Goal: Participate in discussion: Engage in conversation with other users on a specific topic

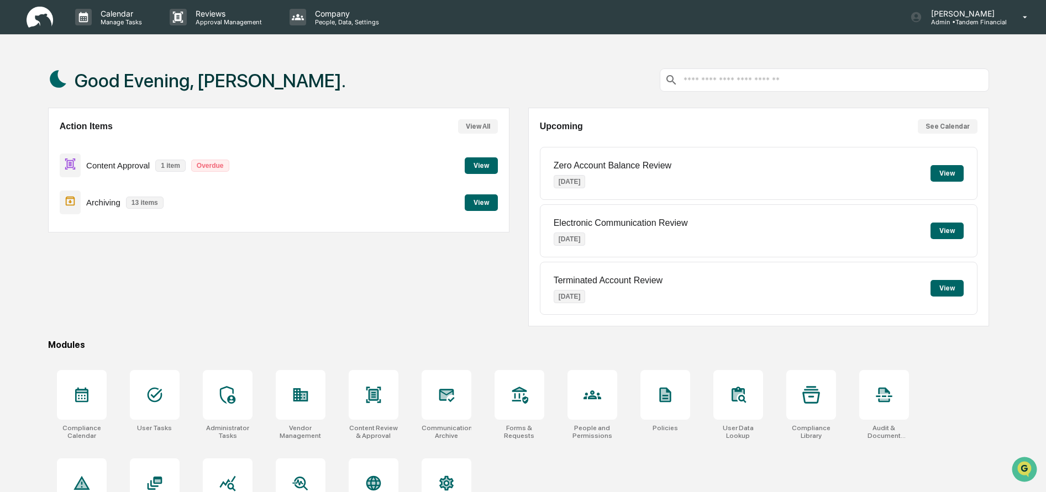
click at [487, 164] on button "View" at bounding box center [481, 165] width 33 height 17
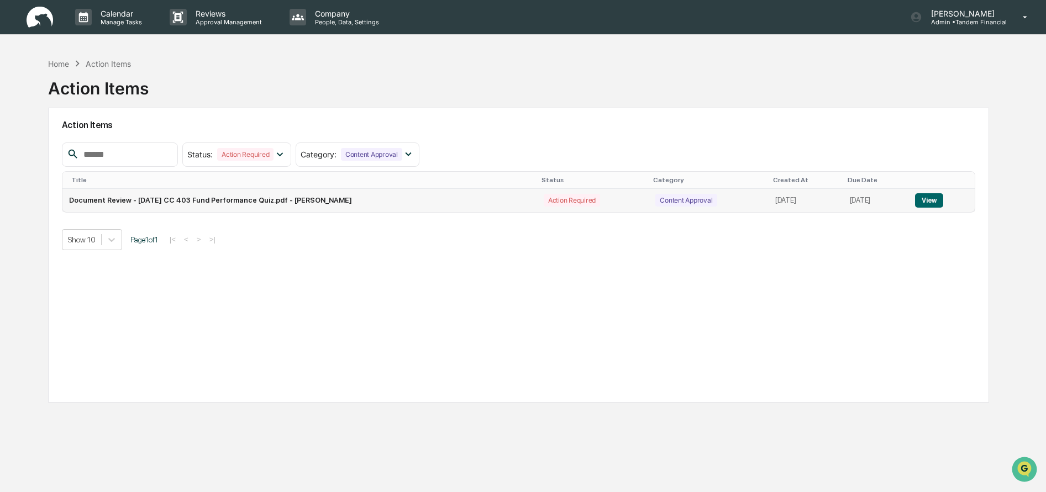
click at [932, 199] on button "View" at bounding box center [929, 200] width 28 height 14
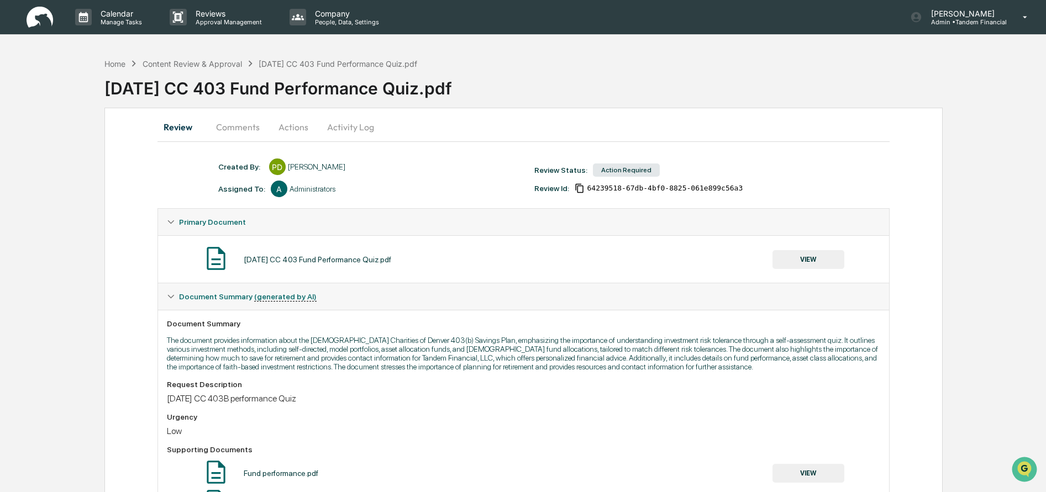
click at [804, 262] on button "VIEW" at bounding box center [809, 259] width 72 height 19
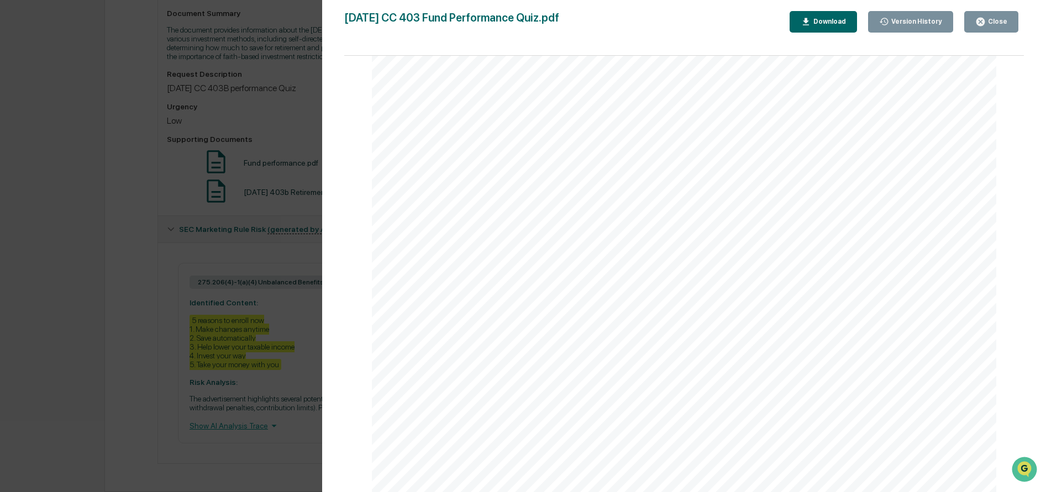
scroll to position [2279, 0]
click at [304, 110] on div "Version History [DATE] 08:37 PM [PERSON_NAME] [DATE] CC 403 Fund Performance Qu…" at bounding box center [523, 246] width 1046 height 492
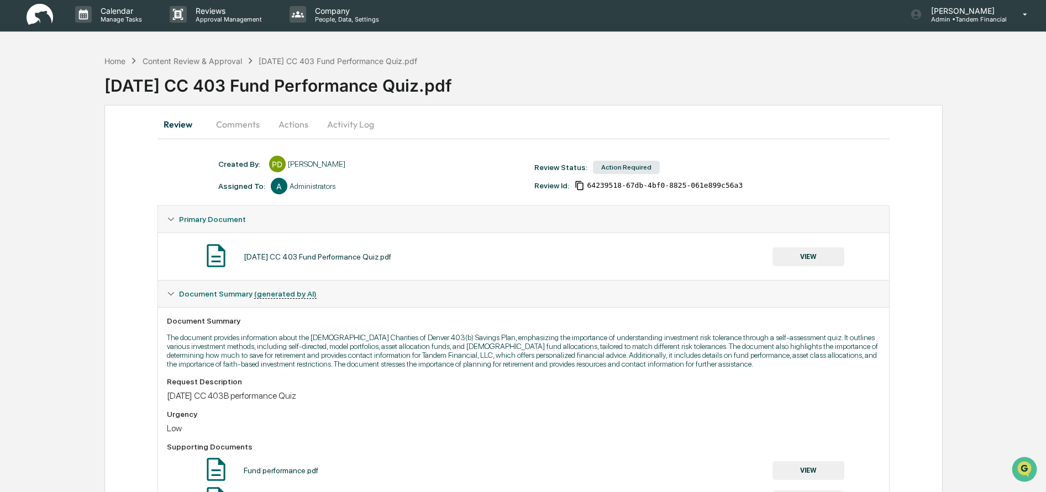
scroll to position [0, 0]
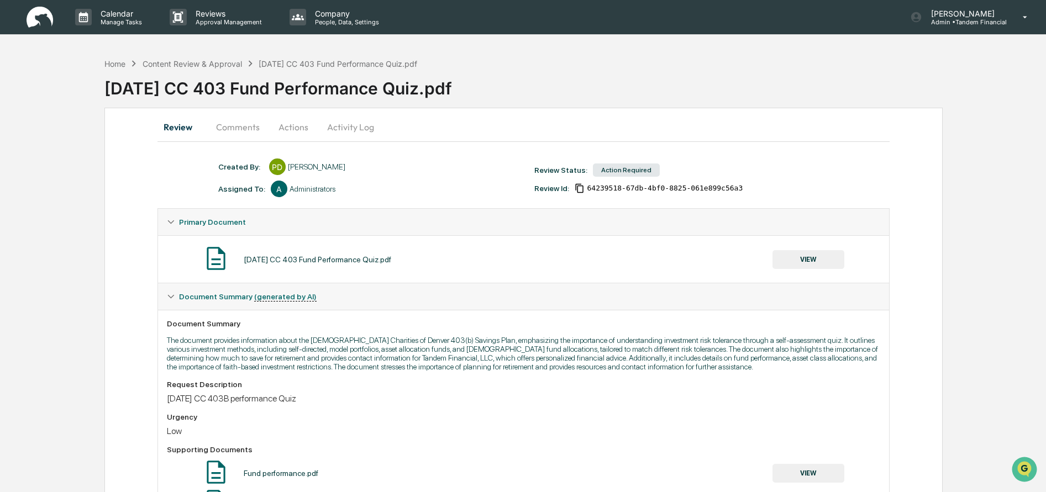
click at [243, 127] on button "Comments" at bounding box center [237, 127] width 61 height 27
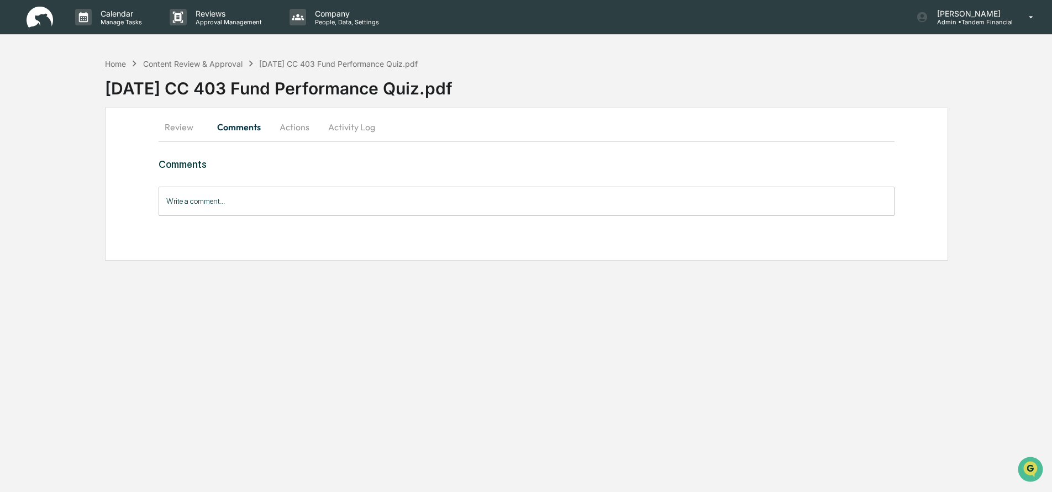
click at [243, 204] on input "Write a comment..." at bounding box center [527, 201] width 737 height 29
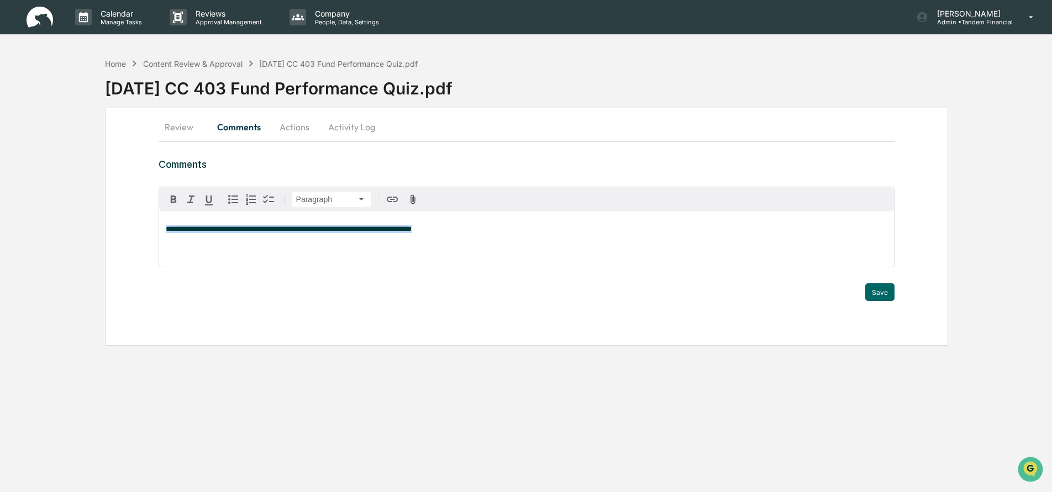
drag, startPoint x: 419, startPoint y: 230, endPoint x: 115, endPoint y: 208, distance: 304.2
click at [115, 208] on div "**********" at bounding box center [526, 227] width 843 height 238
click at [170, 125] on button "Review" at bounding box center [184, 127] width 50 height 27
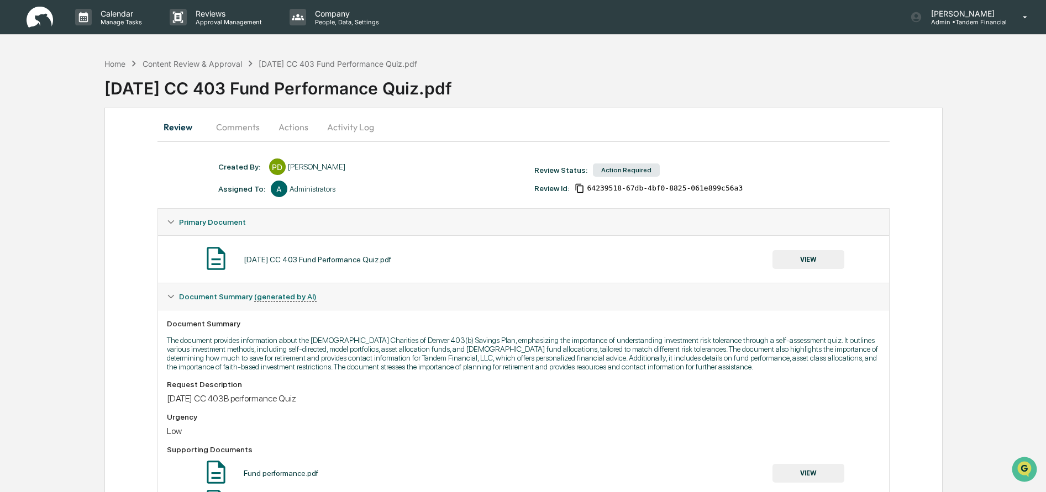
click at [785, 253] on button "VIEW" at bounding box center [809, 259] width 72 height 19
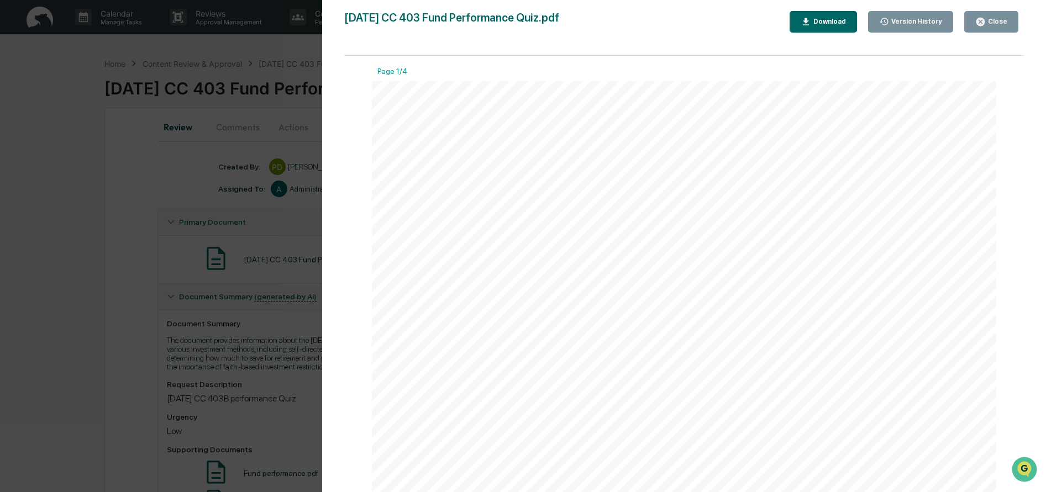
click at [253, 207] on div "Version History [DATE] 08:37 PM [PERSON_NAME] [DATE] CC 403 Fund Performance Qu…" at bounding box center [523, 246] width 1046 height 492
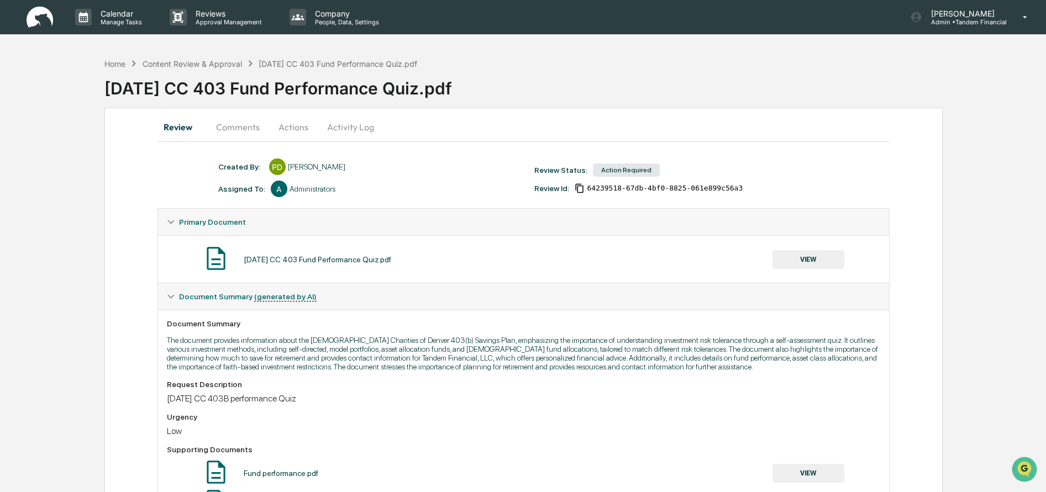
click at [245, 128] on button "Comments" at bounding box center [237, 127] width 61 height 27
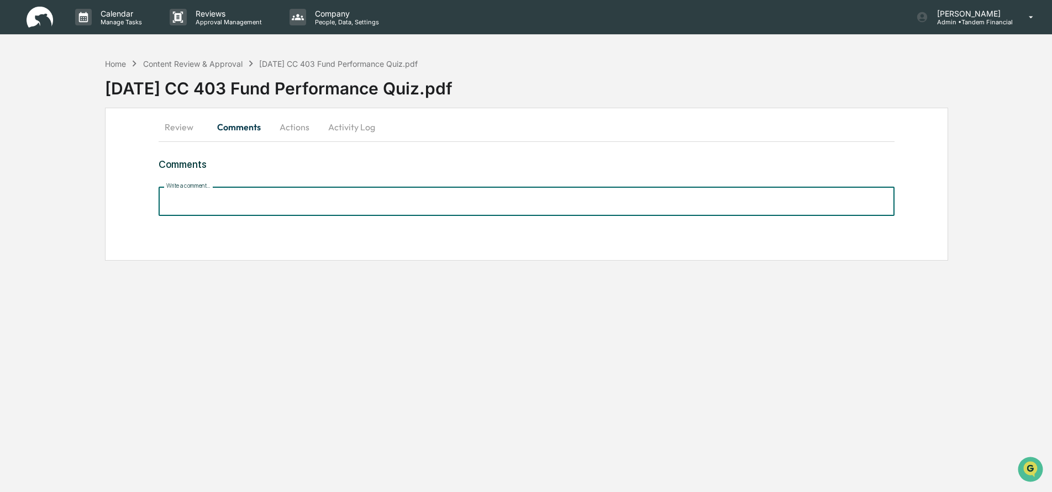
click at [244, 204] on input "Write a comment..." at bounding box center [527, 201] width 737 height 29
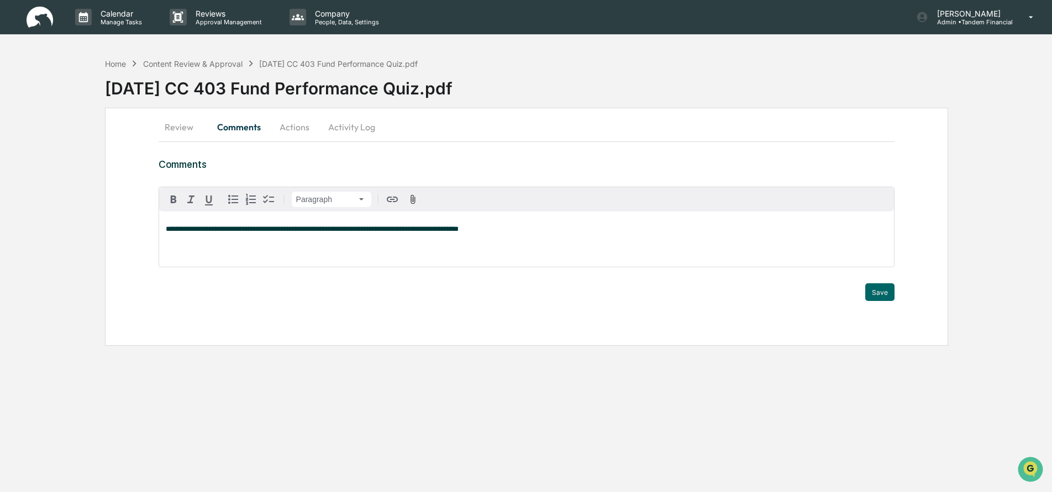
click at [433, 232] on span "**********" at bounding box center [312, 228] width 293 height 7
click at [884, 288] on button "Save" at bounding box center [879, 292] width 29 height 18
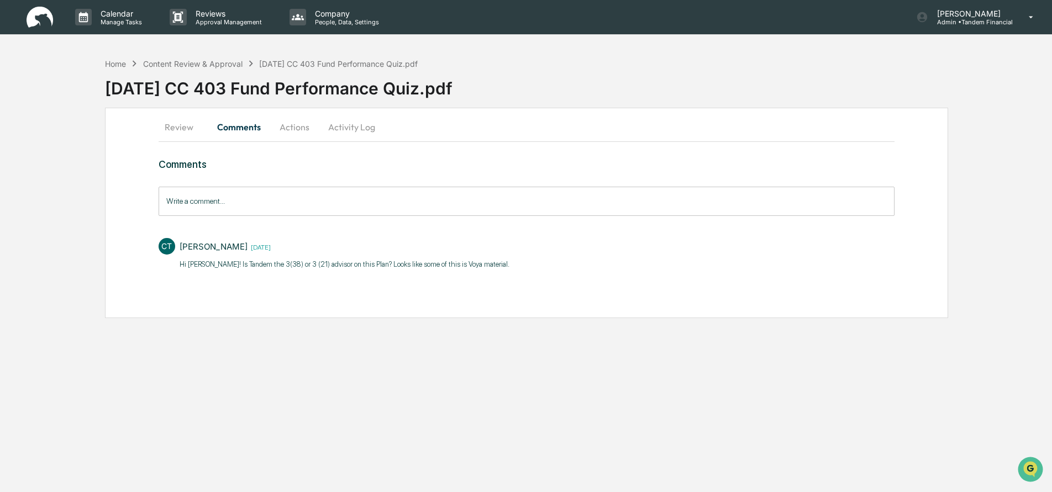
click at [177, 120] on button "Review" at bounding box center [184, 127] width 50 height 27
